Goal: Task Accomplishment & Management: Complete application form

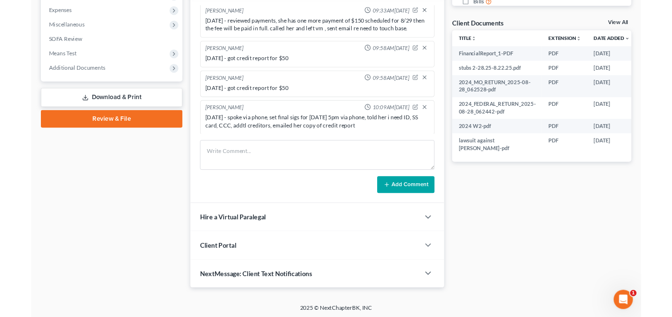
scroll to position [77, 0]
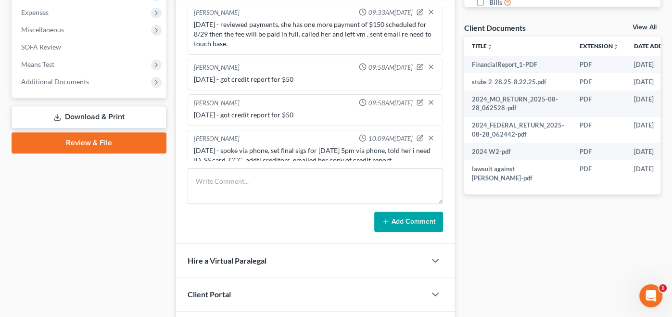
click at [551, 236] on div "Docs Tasks Events Fees Timer 0% Completed Nothing here yet! Credit Counseling C…" at bounding box center [563, 50] width 206 height 592
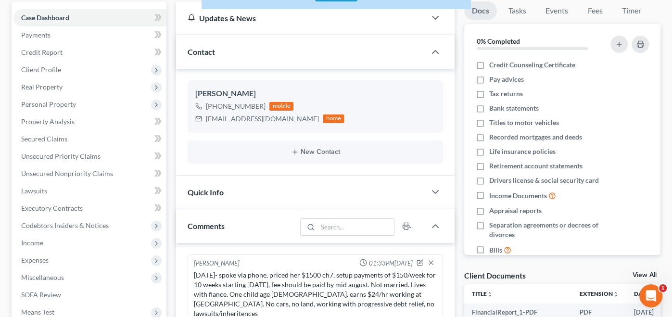
scroll to position [82, 0]
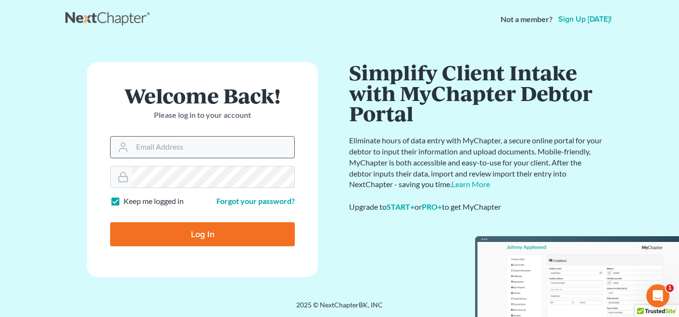
click at [188, 143] on input "Email Address" at bounding box center [213, 147] width 162 height 21
type input "[PERSON_NAME][EMAIL_ADDRESS][DOMAIN_NAME]"
click at [191, 235] on input "Log In" at bounding box center [202, 234] width 185 height 24
type input "Thinking..."
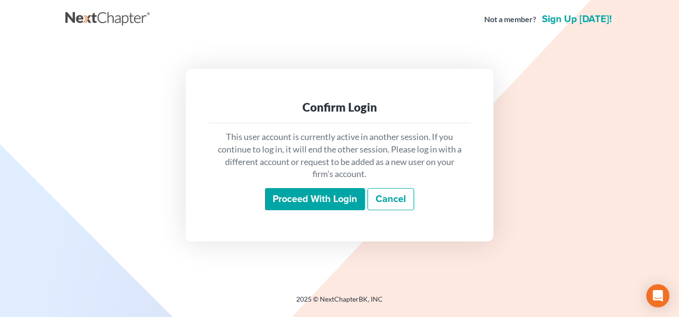
click at [337, 195] on input "Proceed with login" at bounding box center [315, 199] width 100 height 22
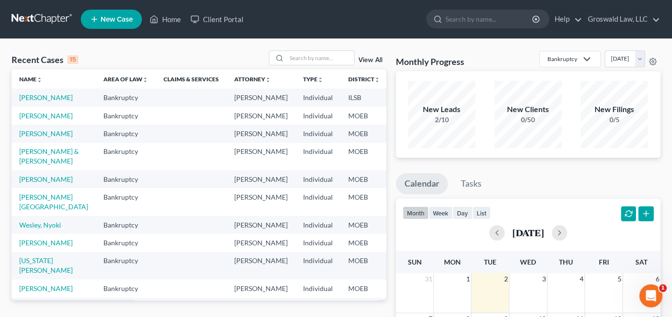
click at [510, 174] on ul "Calendar Tasks" at bounding box center [528, 186] width 265 height 26
click at [300, 54] on input "search" at bounding box center [320, 58] width 67 height 14
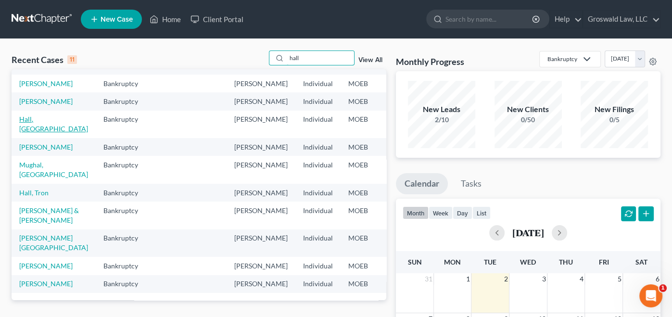
scroll to position [85, 0]
type input "hall"
click at [26, 210] on td "[PERSON_NAME] & [PERSON_NAME]" at bounding box center [54, 215] width 84 height 27
click at [25, 213] on link "[PERSON_NAME] & [PERSON_NAME]" at bounding box center [49, 215] width 60 height 18
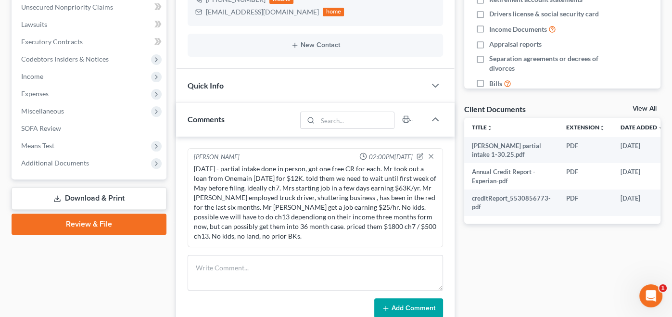
scroll to position [258, 0]
click at [563, 291] on div "Docs Tasks Events Fees Timer 0% Completed Nothing here yet! Credit Counseling C…" at bounding box center [563, 132] width 206 height 597
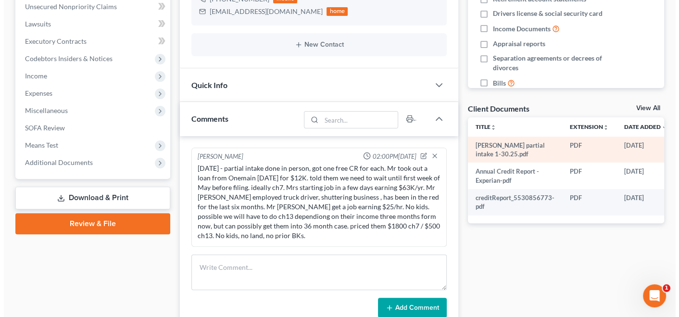
scroll to position [0, 32]
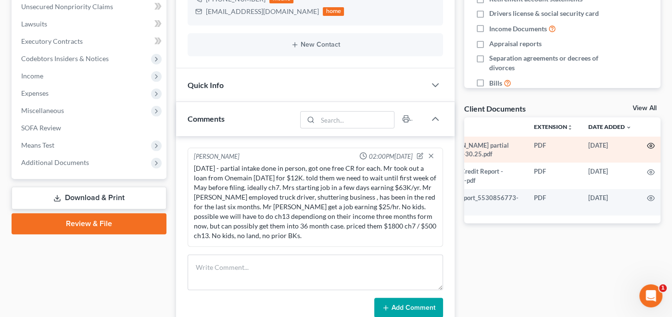
click at [650, 145] on circle "button" at bounding box center [651, 146] width 2 height 2
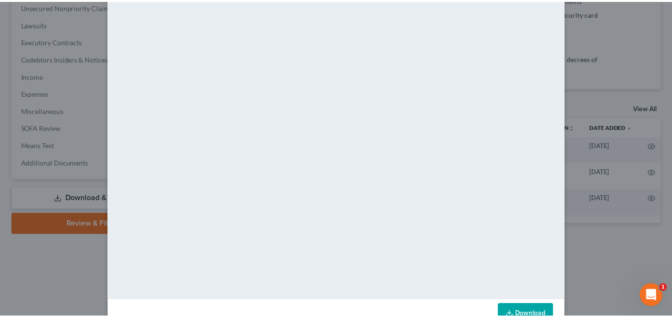
scroll to position [0, 0]
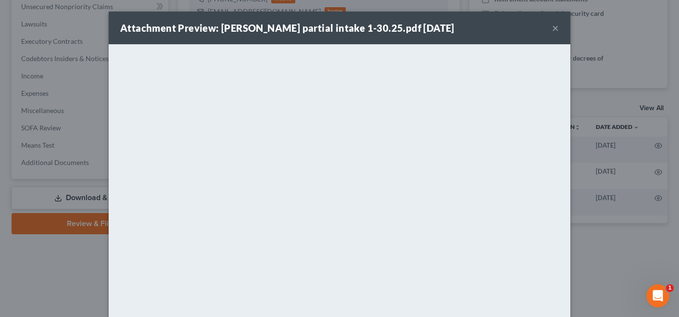
click at [552, 26] on button "×" at bounding box center [555, 28] width 7 height 12
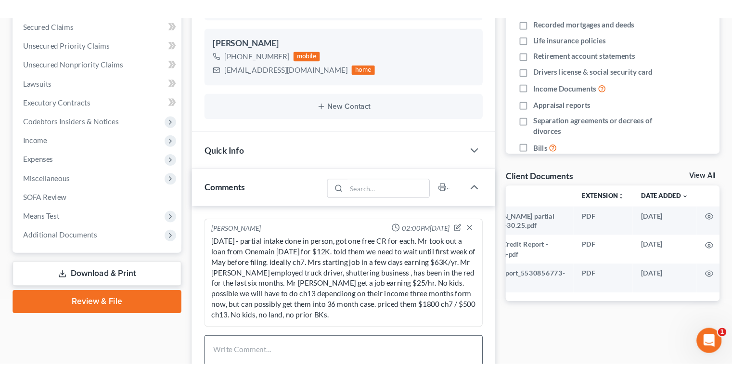
scroll to position [219, 0]
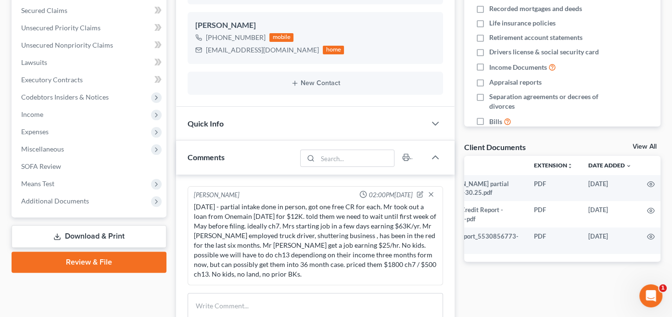
click at [457, 133] on div "Updates & News × [US_STATE] [GEOGRAPHIC_DATA] Notes: Take a look at NextChapter…" at bounding box center [315, 171] width 288 height 597
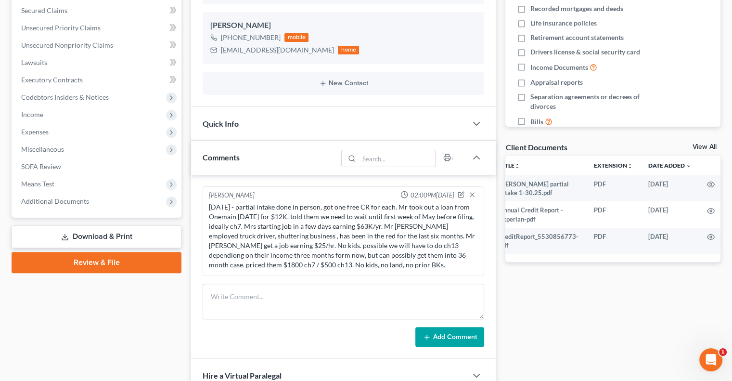
scroll to position [0, 0]
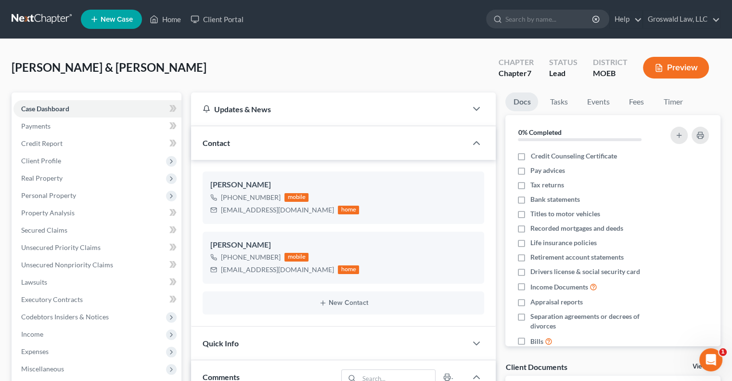
click at [167, 8] on ul "New Case Home Client Portal - No Result - See all results Or Press Enter... Hel…" at bounding box center [400, 19] width 639 height 25
click at [174, 17] on link "Home" at bounding box center [165, 19] width 41 height 17
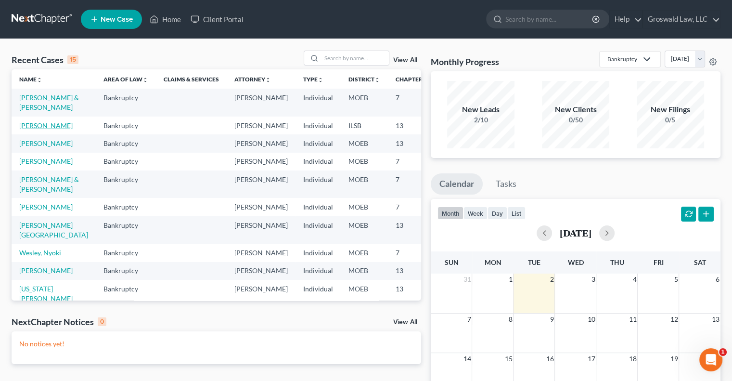
click at [25, 129] on link "[PERSON_NAME]" at bounding box center [45, 125] width 53 height 8
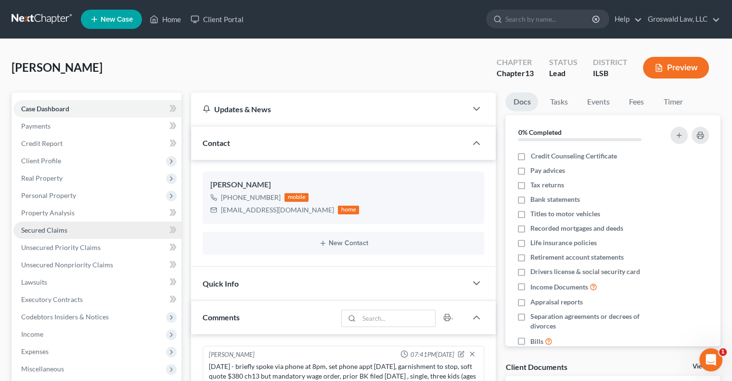
scroll to position [189, 0]
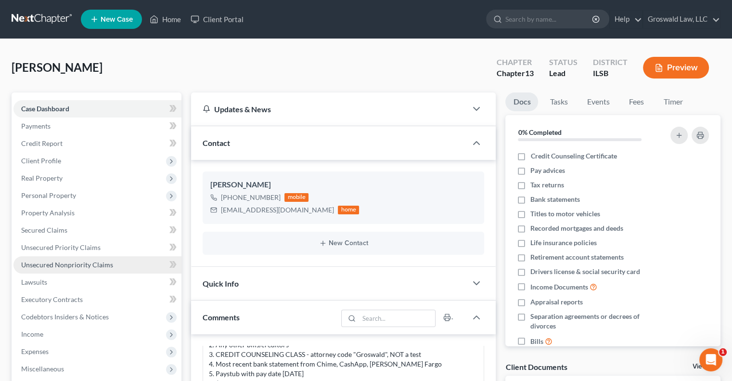
click at [78, 269] on link "Unsecured Nonpriority Claims" at bounding box center [97, 264] width 168 height 17
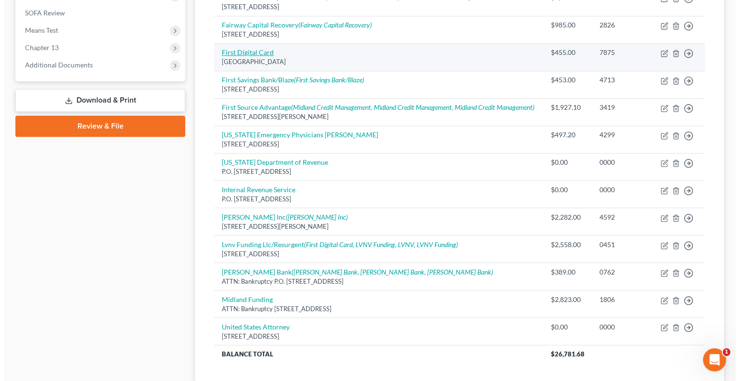
scroll to position [372, 0]
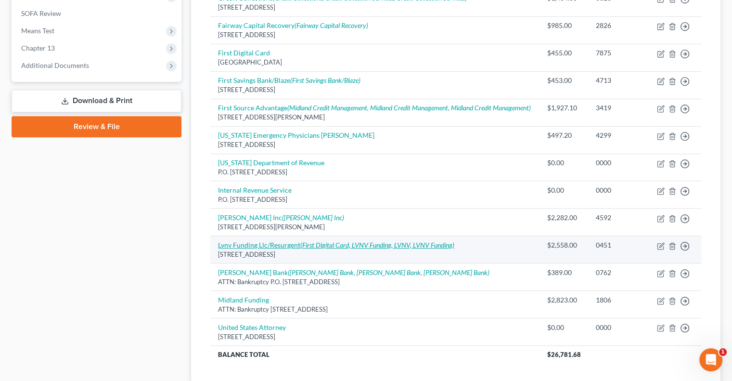
click at [262, 243] on link "Lvnv Funding Llc/Resurgent (First Digital Card, LVNV Funding, LVNV, LVNV Fundin…" at bounding box center [336, 245] width 236 height 8
select select "42"
select select "14"
select select "0"
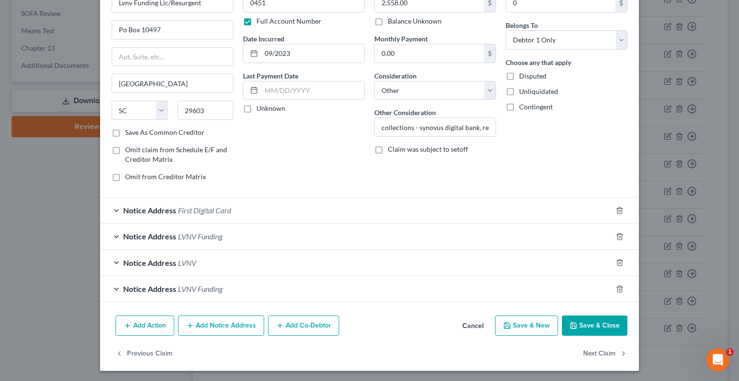
scroll to position [61, 0]
click at [209, 317] on button "Add Notice Address" at bounding box center [221, 326] width 86 height 20
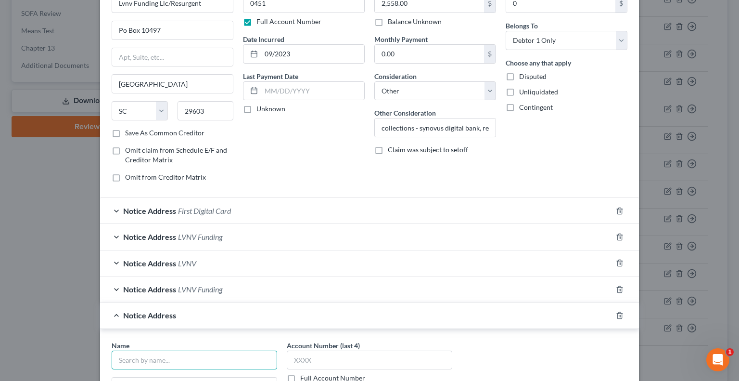
click at [163, 317] on input "text" at bounding box center [195, 359] width 166 height 19
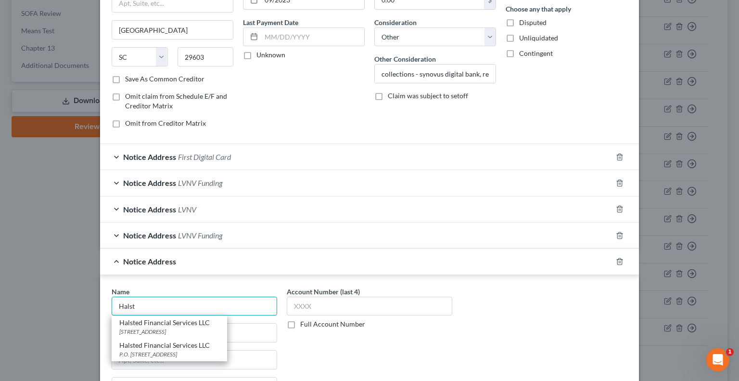
scroll to position [127, 0]
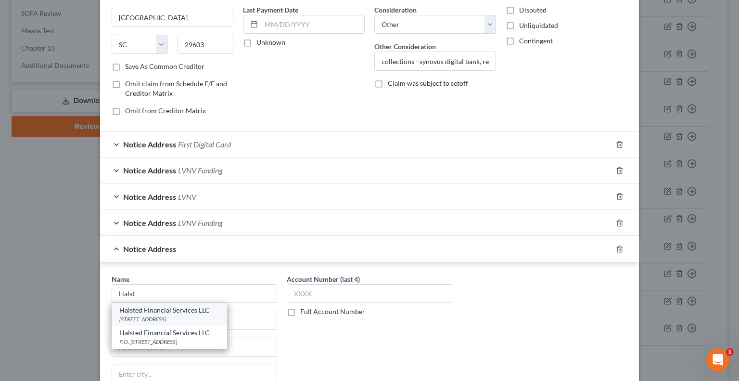
click at [158, 315] on div "[STREET_ADDRESS]" at bounding box center [169, 319] width 100 height 8
type input "Halsted Financial Services LLC"
type input "[STREET_ADDRESS]"
type input "Skokie"
select select "14"
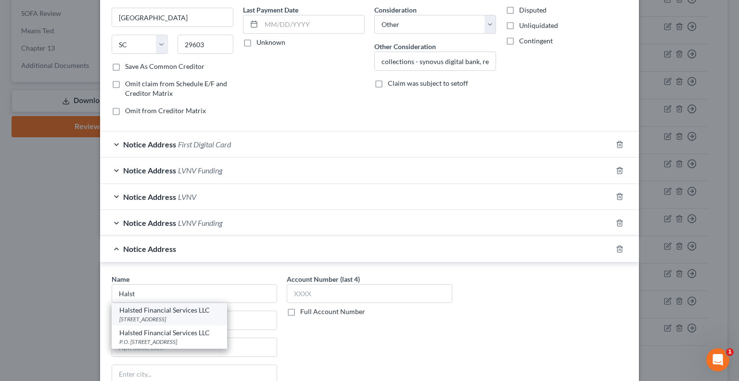
type input "60077"
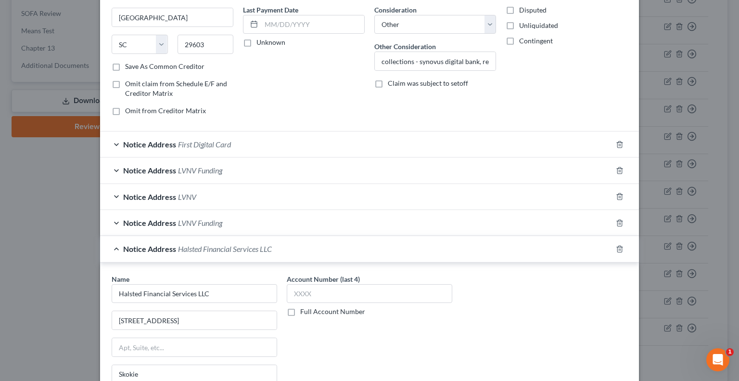
scroll to position [267, 0]
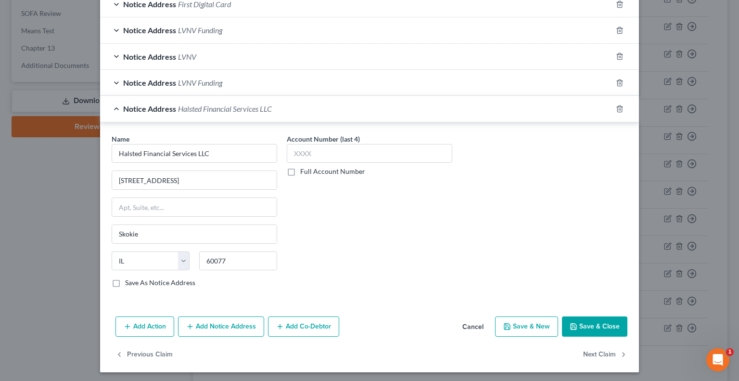
click at [223, 317] on button "Add Notice Address" at bounding box center [221, 326] width 86 height 20
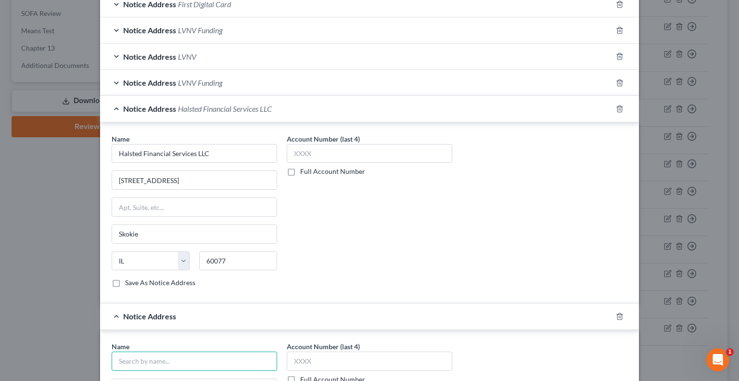
click at [178, 317] on input "text" at bounding box center [195, 360] width 166 height 19
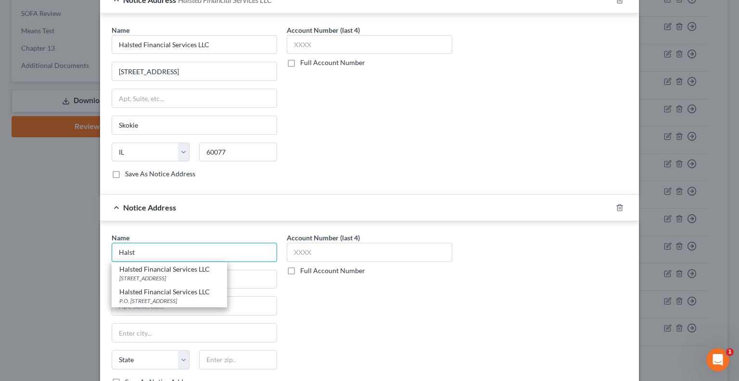
scroll to position [376, 0]
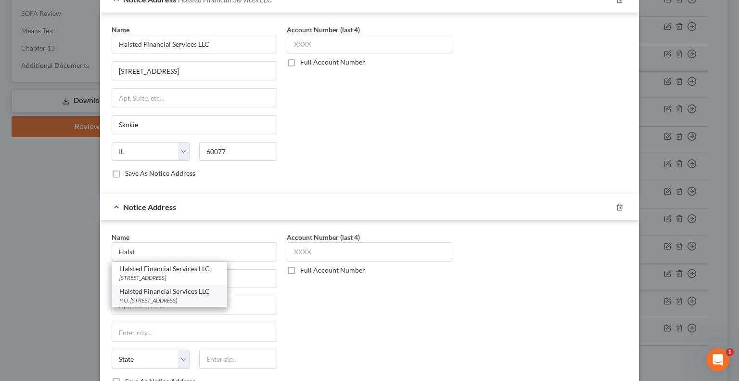
click at [164, 296] on div "P.O. [STREET_ADDRESS]" at bounding box center [169, 300] width 100 height 8
type input "Halsted Financial Services LLC"
type input "P.O. Box 828"
type input "Skokie"
select select "14"
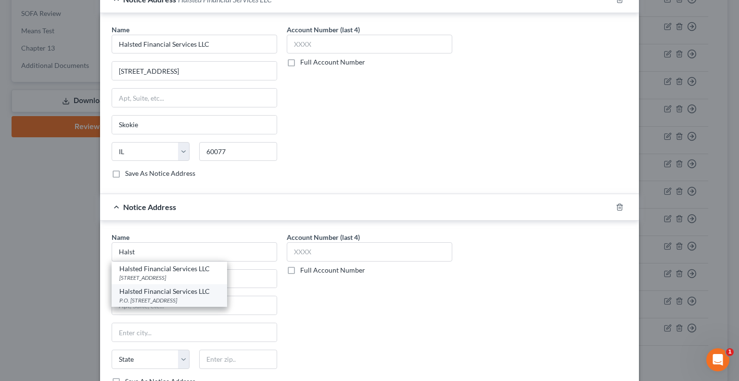
type input "60076"
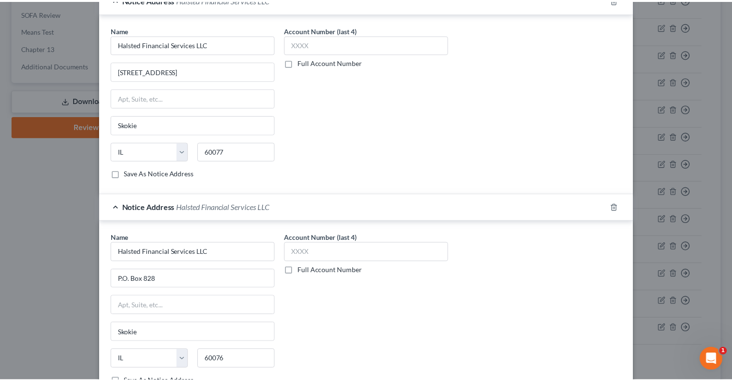
scroll to position [473, 0]
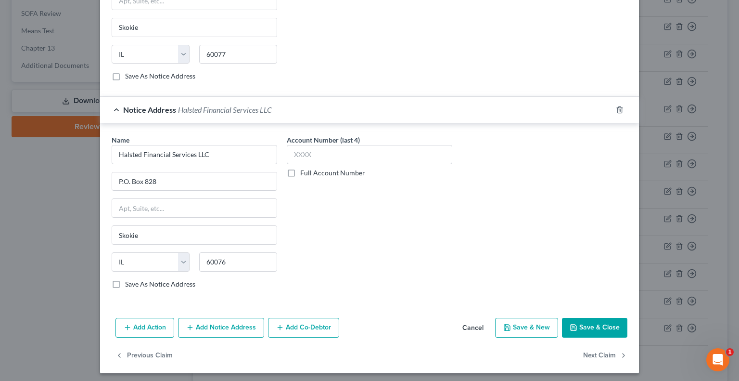
click at [586, 317] on button "Save & Close" at bounding box center [594, 328] width 65 height 20
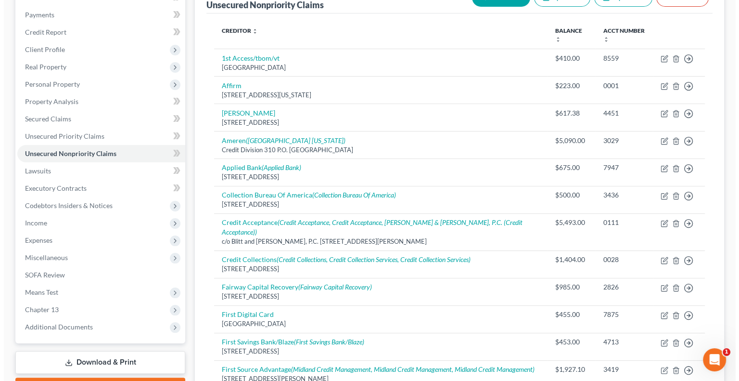
scroll to position [0, 0]
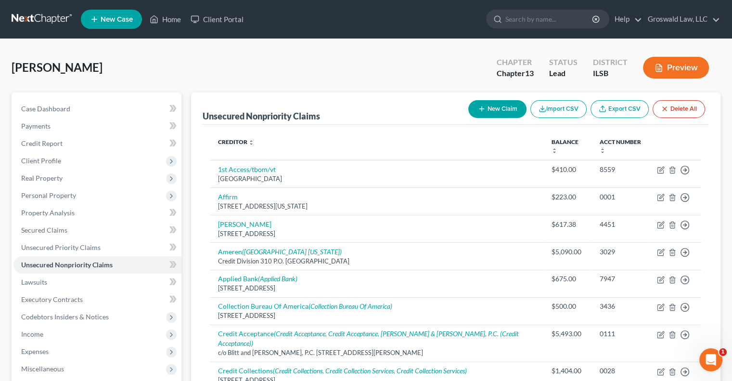
click at [507, 115] on button "New Claim" at bounding box center [497, 109] width 58 height 18
select select "0"
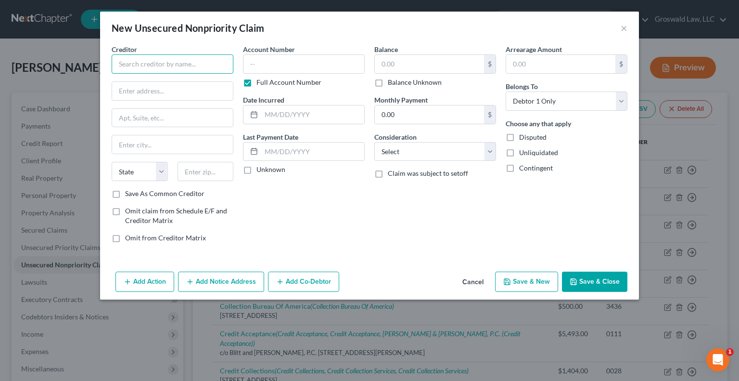
click at [175, 59] on input "text" at bounding box center [173, 63] width 122 height 19
type input "v"
paste input "North American Partners in Anesthesia"
click at [190, 64] on input "North American Partners in Anesthesia" at bounding box center [173, 63] width 122 height 19
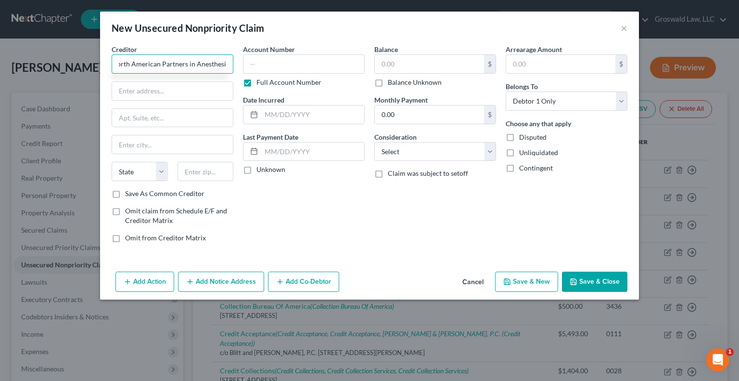
click at [190, 64] on input "North American Partners in Anesthesia" at bounding box center [173, 63] width 122 height 19
type input "North American Partners Anesthesia"
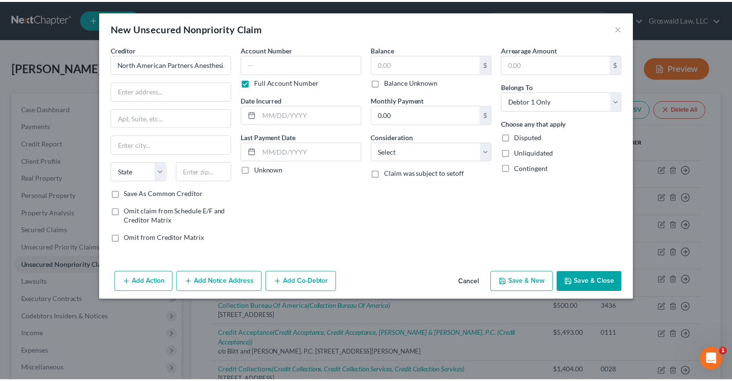
scroll to position [0, 0]
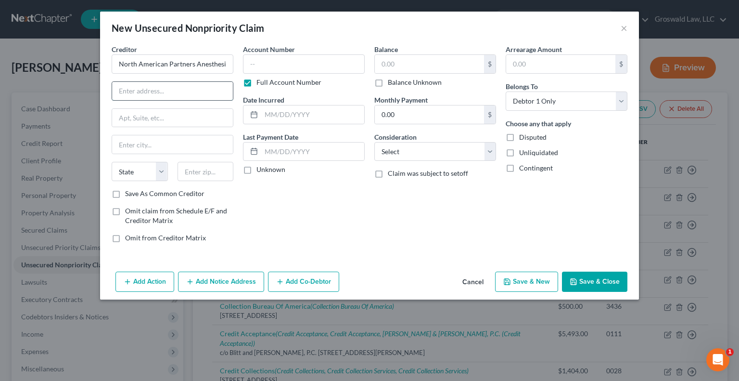
click at [188, 86] on input "text" at bounding box center [172, 91] width 121 height 18
paste input "[STREET_ADDRESS][PERSON_NAME]"
click at [188, 92] on input "[STREET_ADDRESS][PERSON_NAME]" at bounding box center [172, 91] width 121 height 18
type input "[STREET_ADDRESS][PERSON_NAME]"
click at [190, 168] on input "text" at bounding box center [206, 171] width 56 height 19
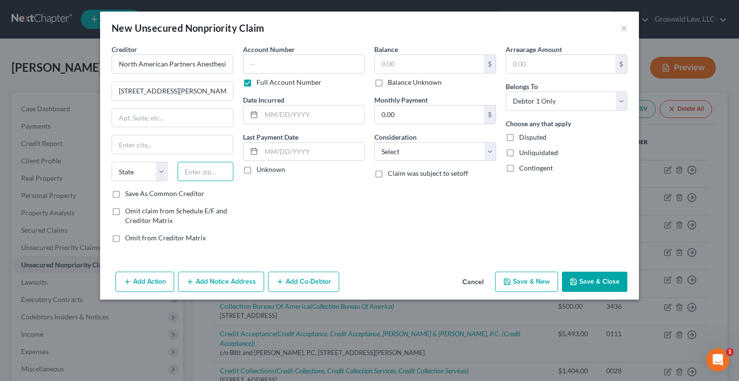
paste input "11747"
type input "11747"
type input "[PERSON_NAME]"
select select "35"
click at [299, 60] on input "text" at bounding box center [304, 63] width 122 height 19
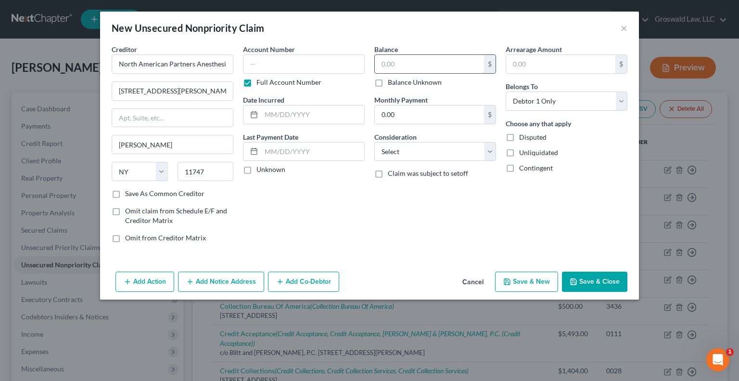
click at [412, 67] on input "text" at bounding box center [429, 64] width 109 height 18
type input "157.99"
click at [298, 67] on input "text" at bounding box center [304, 63] width 122 height 19
type input "0000"
type input "2024"
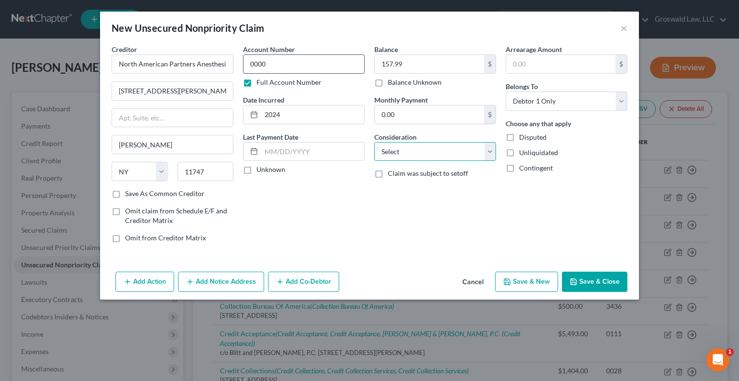
select select "9"
click at [576, 280] on icon "button" at bounding box center [574, 282] width 6 height 6
